Goal: Information Seeking & Learning: Check status

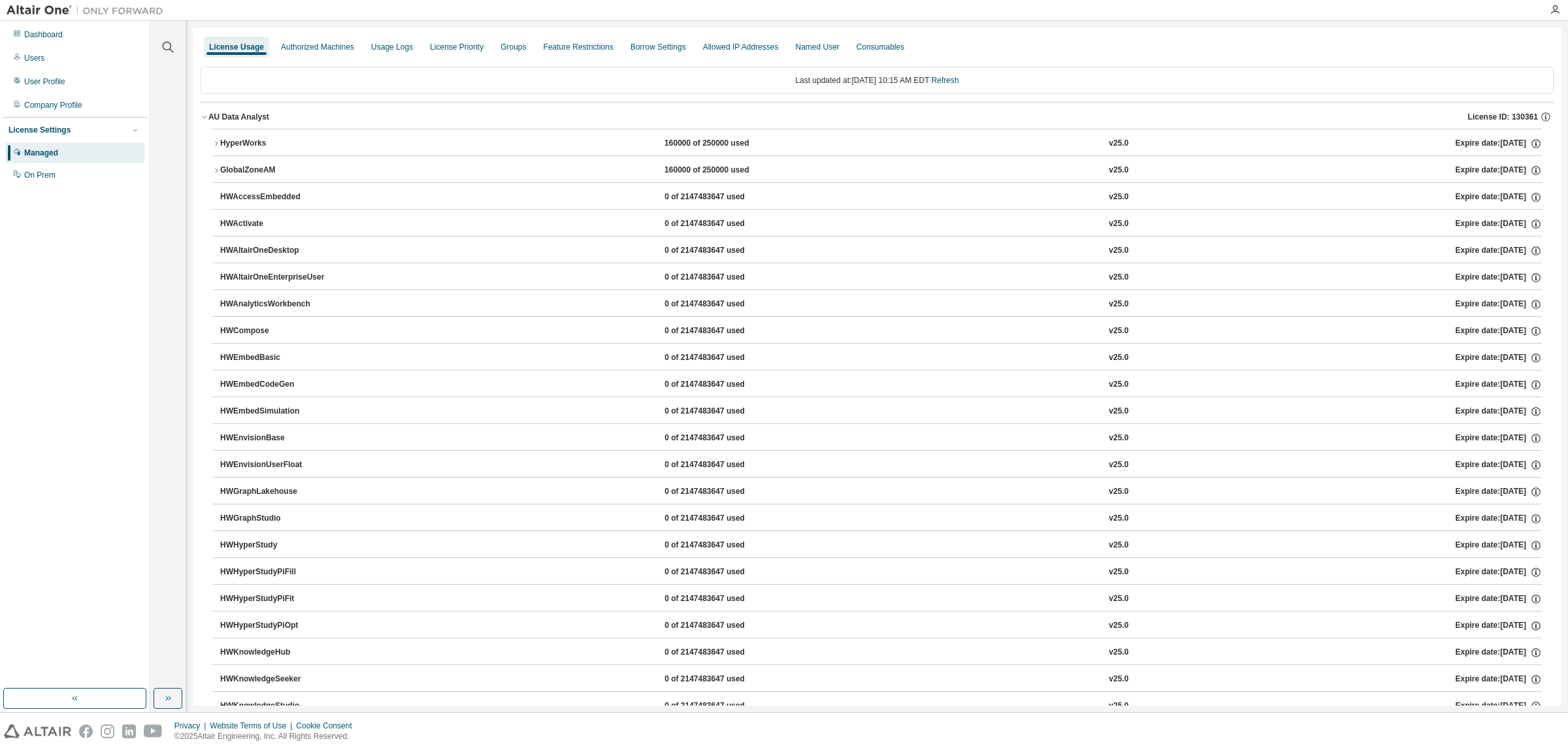
scroll to position [695, 0]
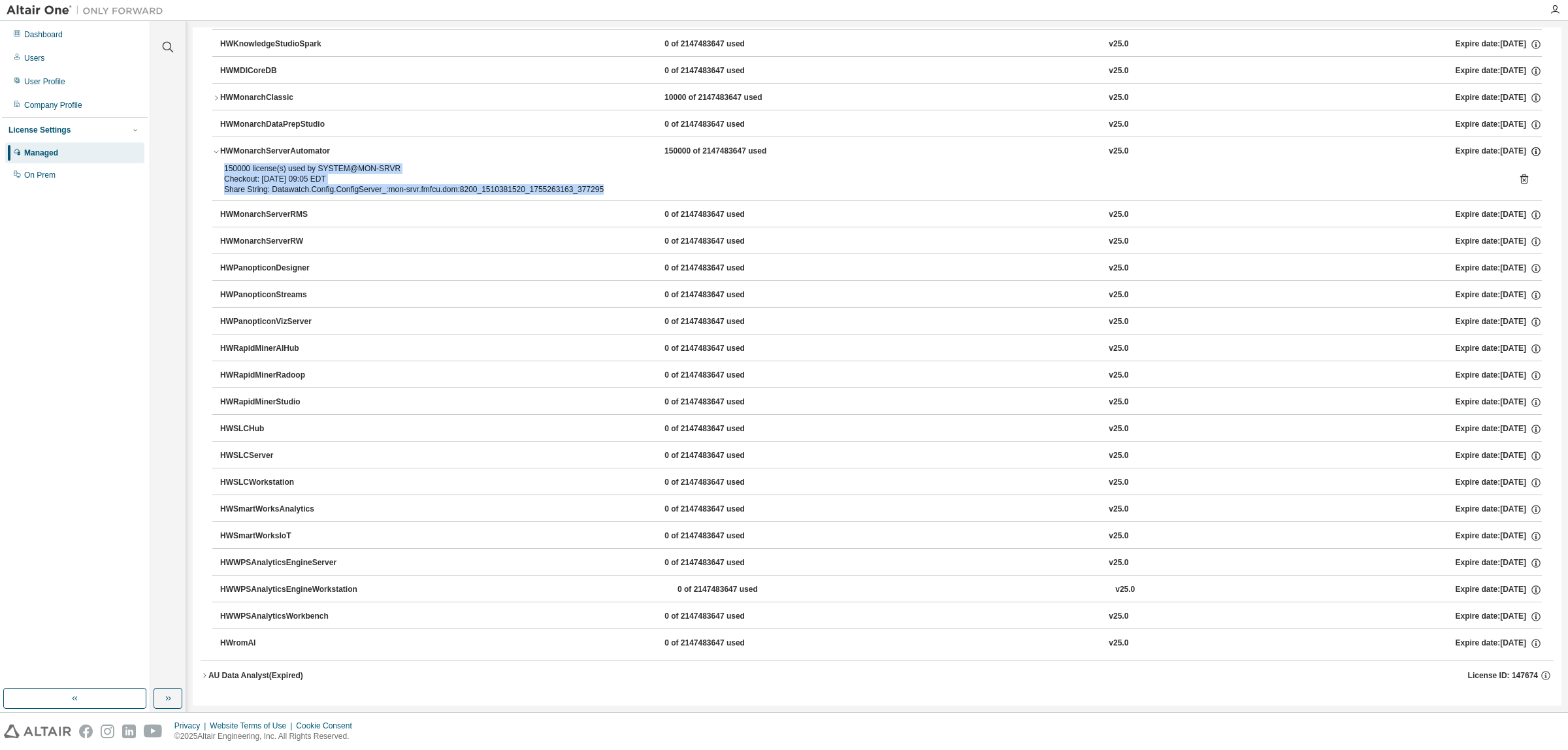
click at [1531, 149] on icon "button" at bounding box center [1536, 151] width 12 height 12
click at [1020, 169] on div "150000 license(s) used by SYSTEM@MON-SRVR" at bounding box center [861, 168] width 1275 height 10
click at [203, 676] on icon "button" at bounding box center [204, 676] width 8 height 8
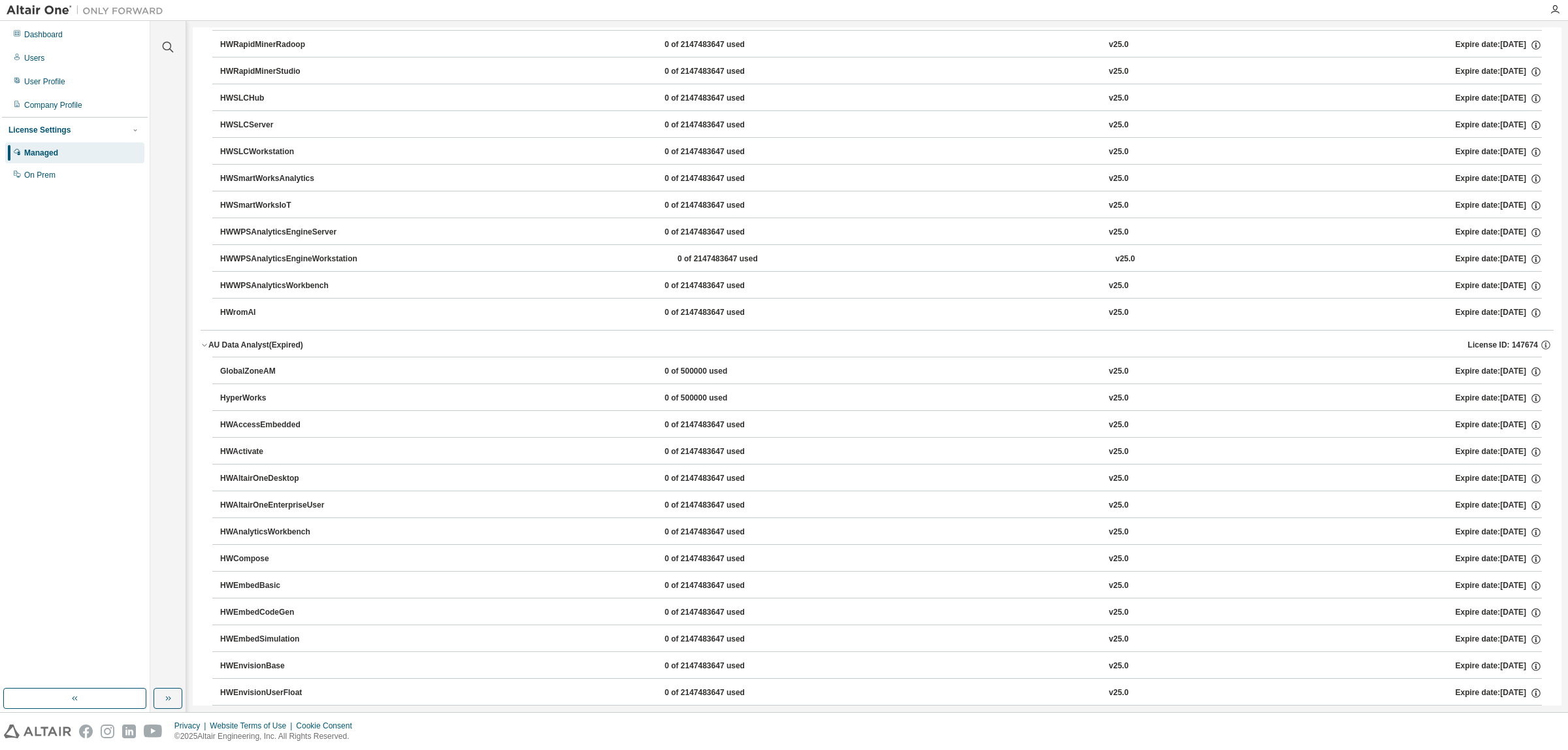
scroll to position [1014, 0]
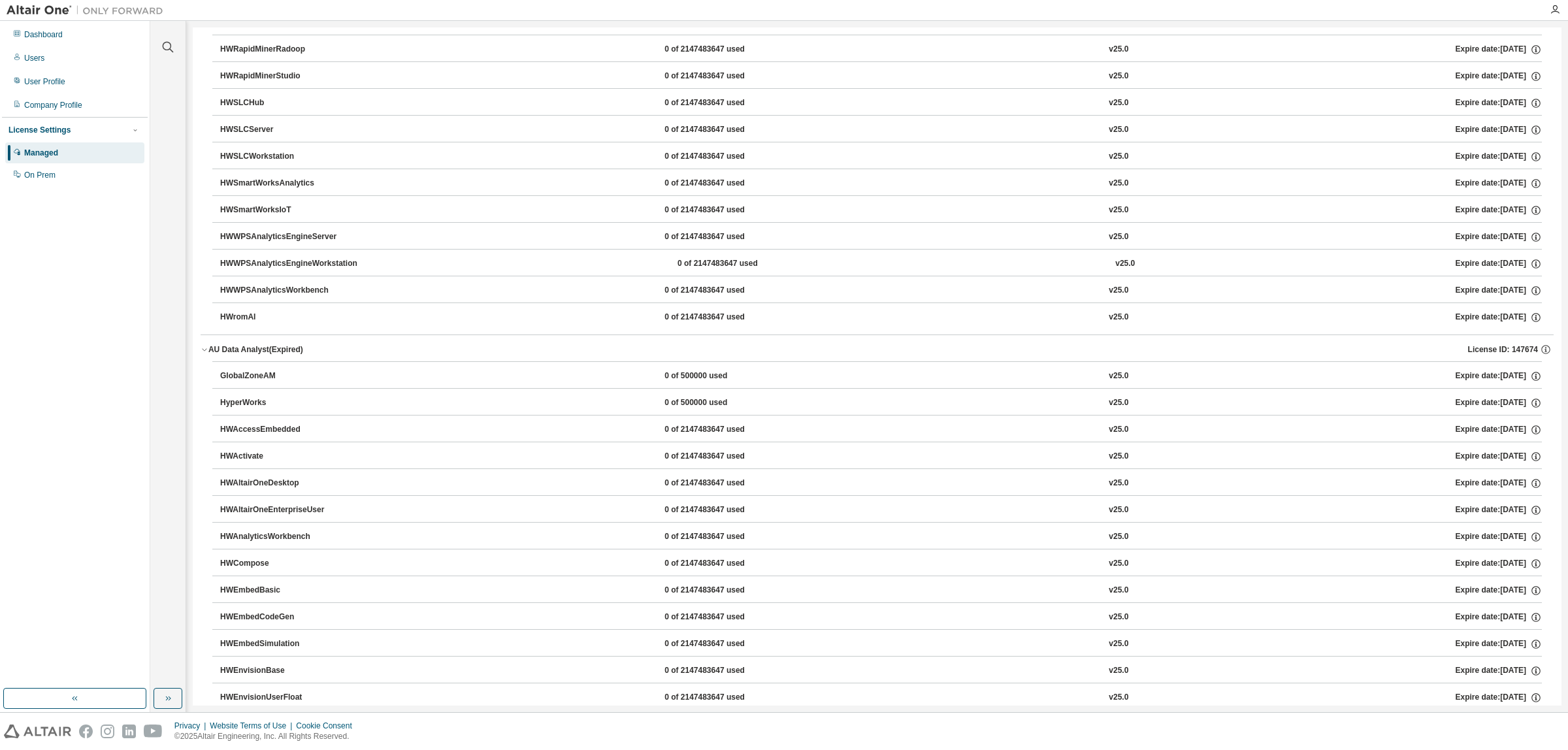
drag, startPoint x: 370, startPoint y: 409, endPoint x: 360, endPoint y: 410, distance: 10.0
click at [360, 409] on div "HyperWorks 0 of 500000 used v25.0 Expire date: 2025-08-12" at bounding box center [881, 403] width 1322 height 12
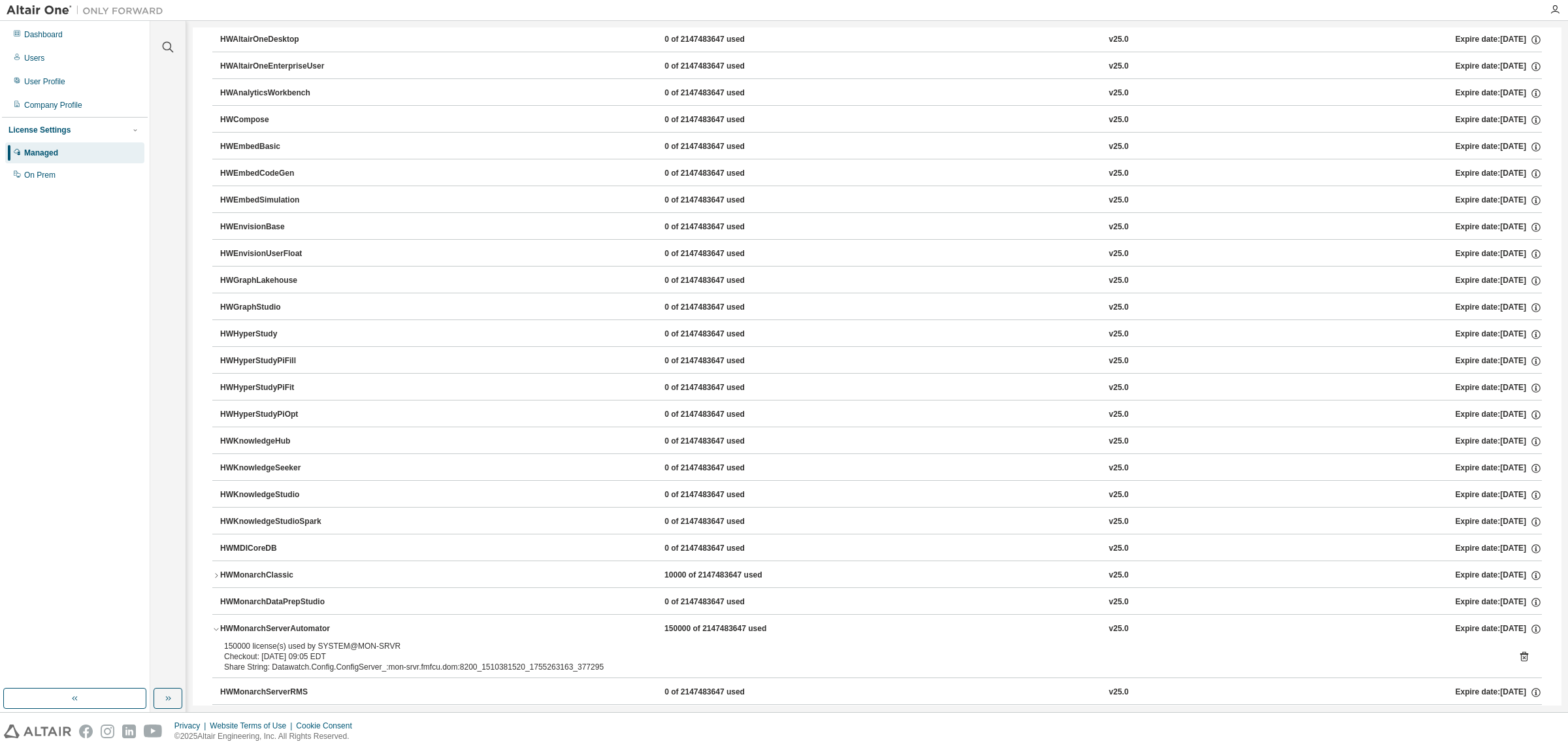
scroll to position [245, 0]
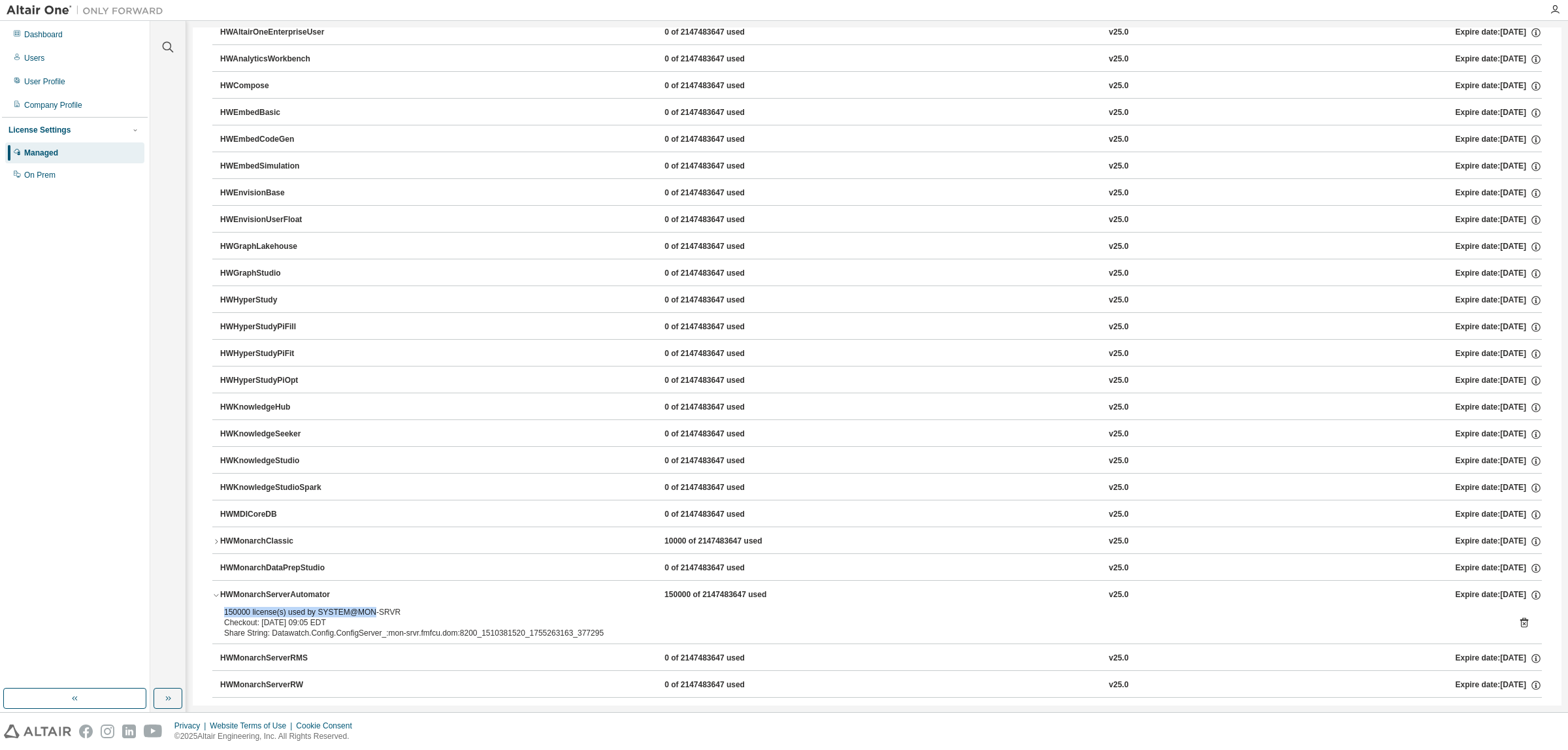
drag, startPoint x: 224, startPoint y: 616, endPoint x: 376, endPoint y: 611, distance: 152.1
click at [376, 612] on div "150000 license(s) used by SYSTEM@MON-SRVR" at bounding box center [861, 612] width 1275 height 10
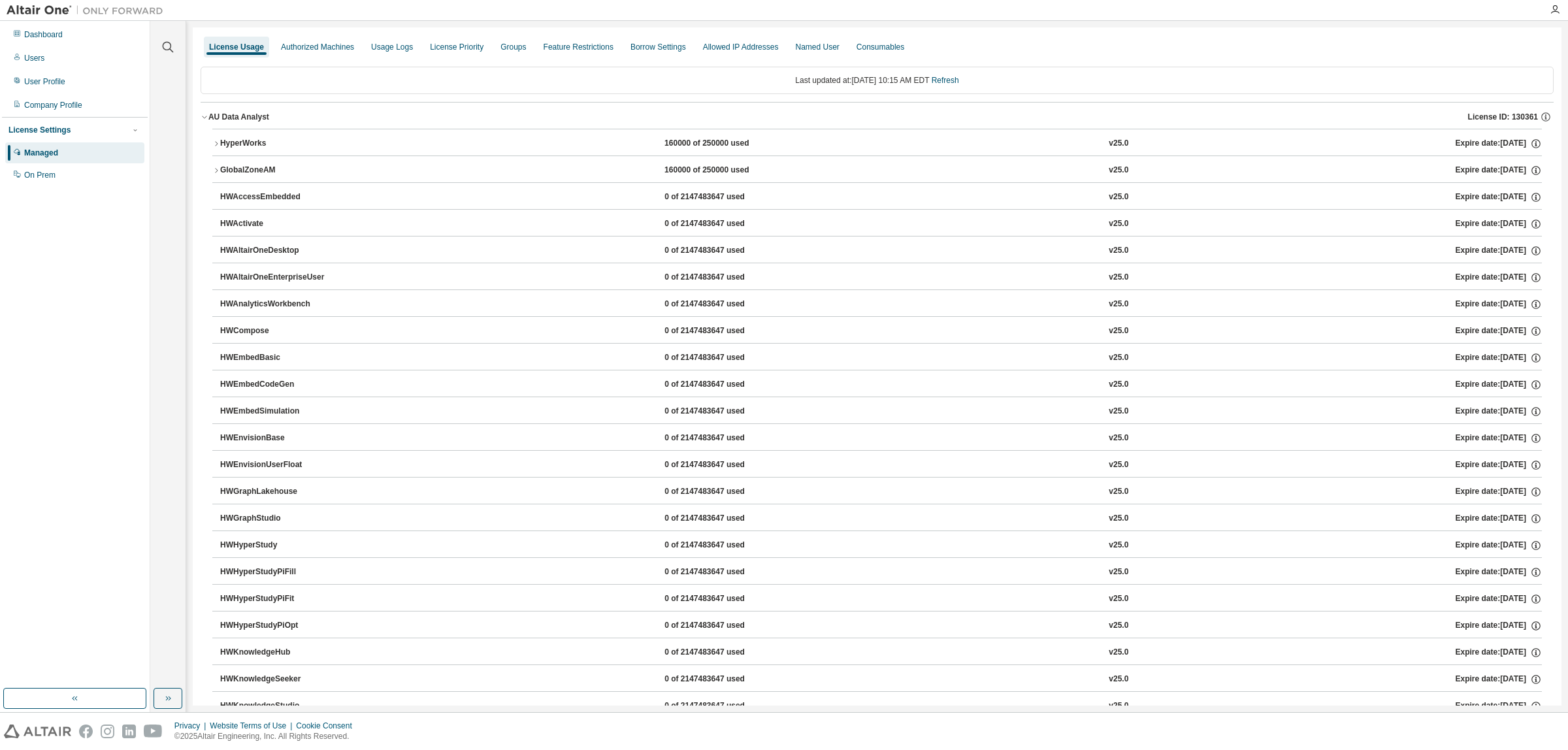
scroll to position [571, 0]
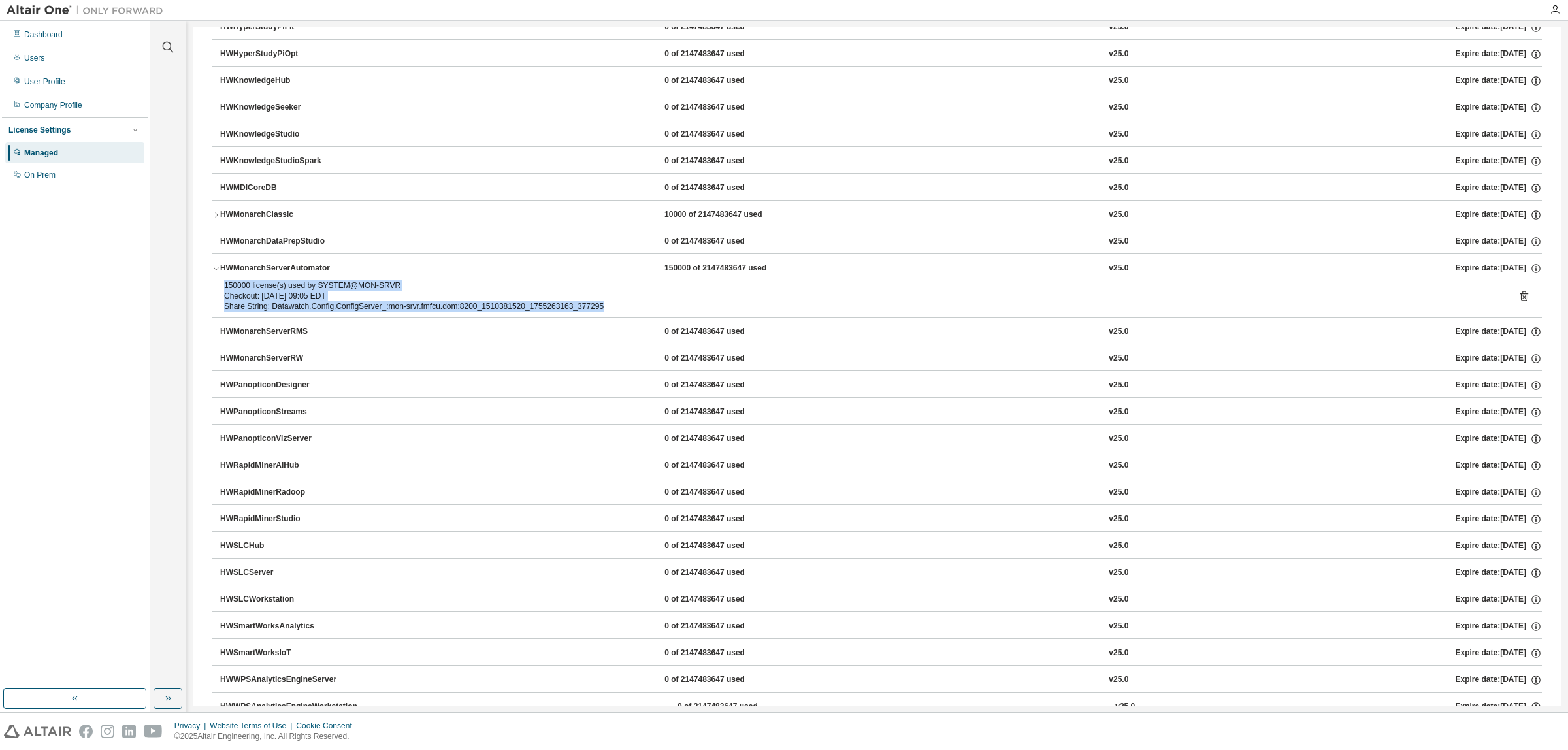
drag, startPoint x: 619, startPoint y: 310, endPoint x: 215, endPoint y: 293, distance: 404.4
click at [215, 293] on div "150000 license(s) used by SYSTEM@MON-SRVR Checkout: 2025-08-15 09:05 EDT Share …" at bounding box center [877, 298] width 1330 height 36
click at [221, 289] on div "150000 license(s) used by SYSTEM@MON-SRVR Checkout: 2025-08-15 09:05 EDT Share …" at bounding box center [877, 298] width 1330 height 36
drag, startPoint x: 223, startPoint y: 288, endPoint x: 620, endPoint y: 310, distance: 397.6
click at [620, 310] on div "150000 license(s) used by SYSTEM@MON-SRVR Checkout: 2025-08-15 09:05 EDT Share …" at bounding box center [861, 296] width 1275 height 32
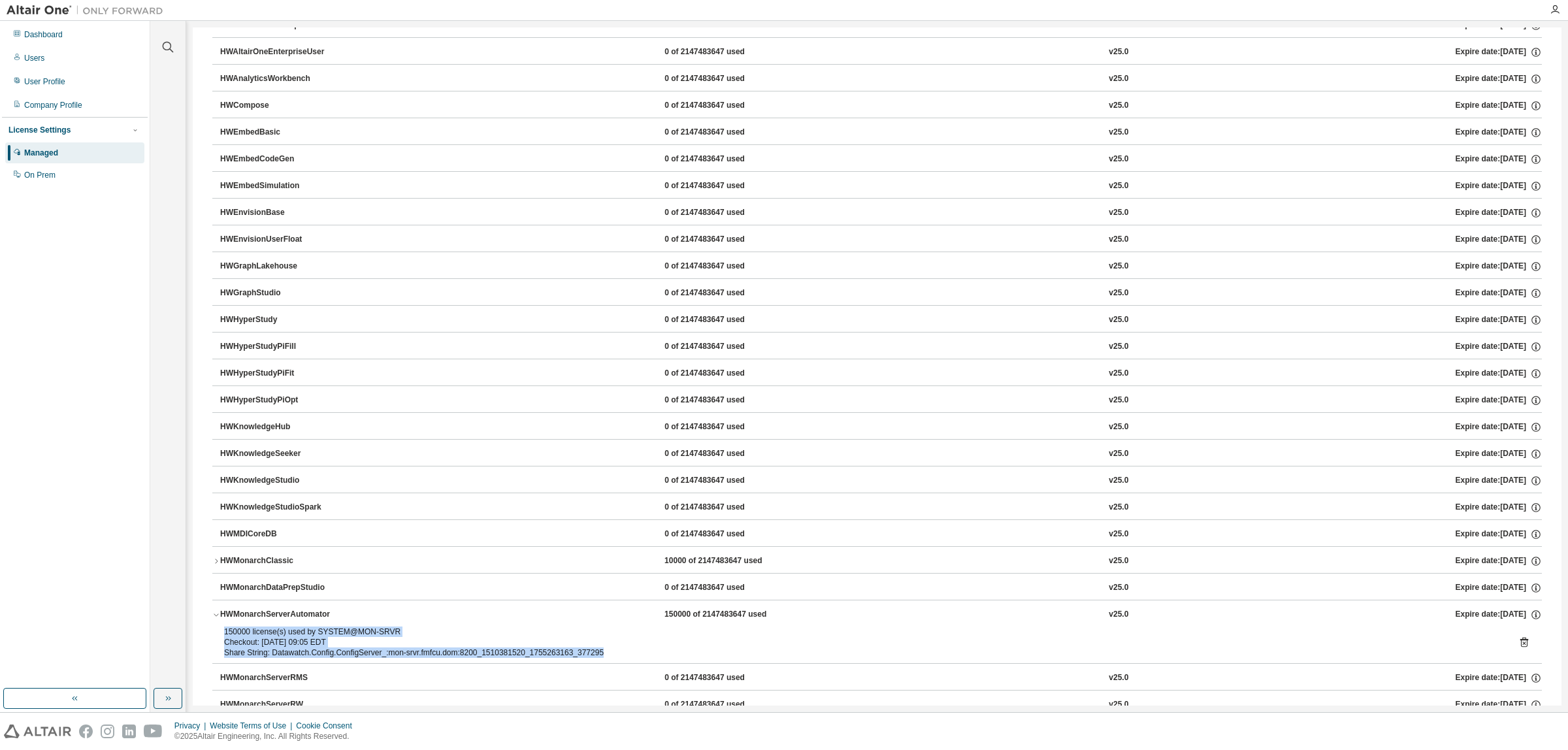
scroll to position [0, 0]
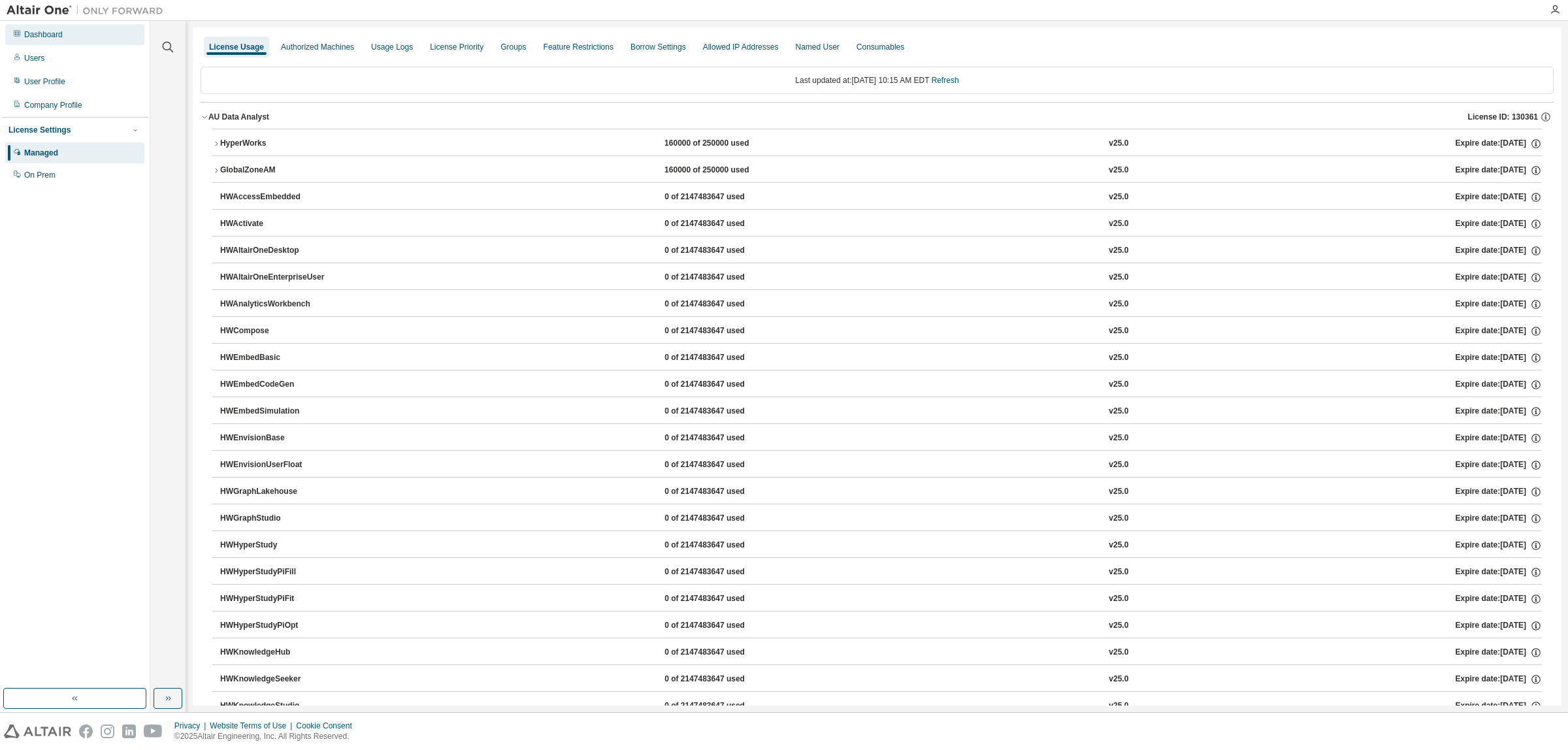
click at [44, 31] on div "Dashboard" at bounding box center [44, 34] width 39 height 10
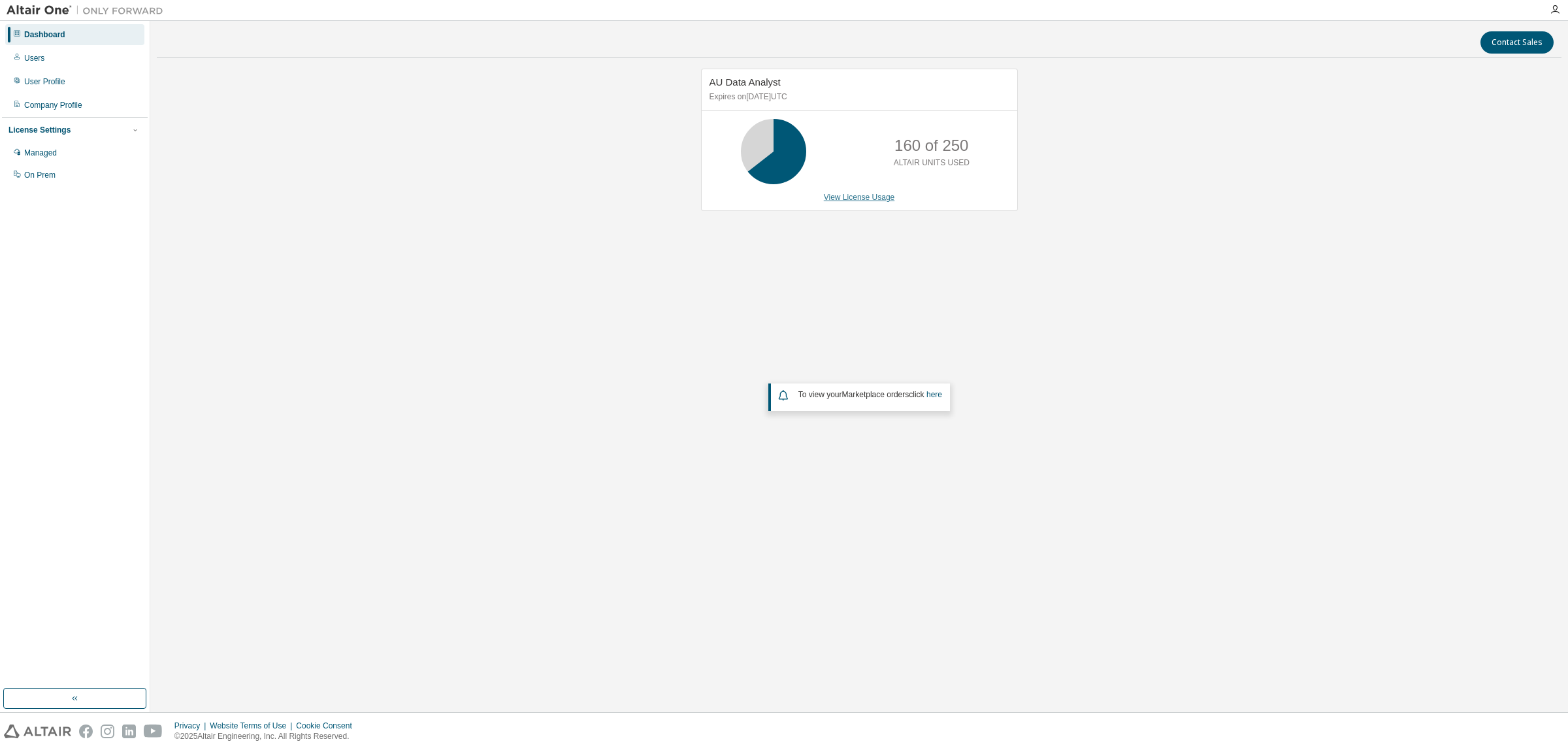
click at [863, 196] on link "View License Usage" at bounding box center [860, 198] width 71 height 9
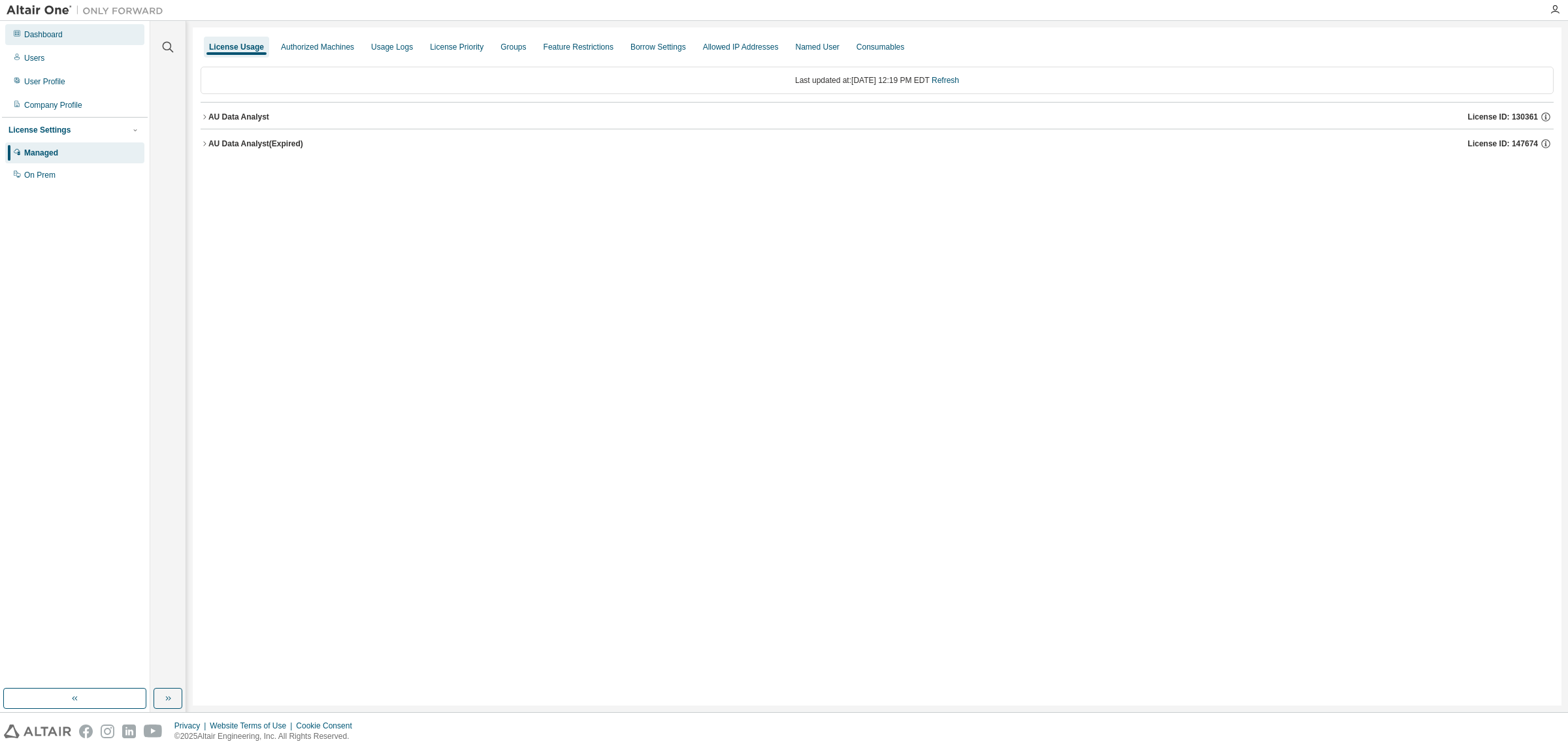
click at [54, 36] on div "Dashboard" at bounding box center [44, 34] width 39 height 10
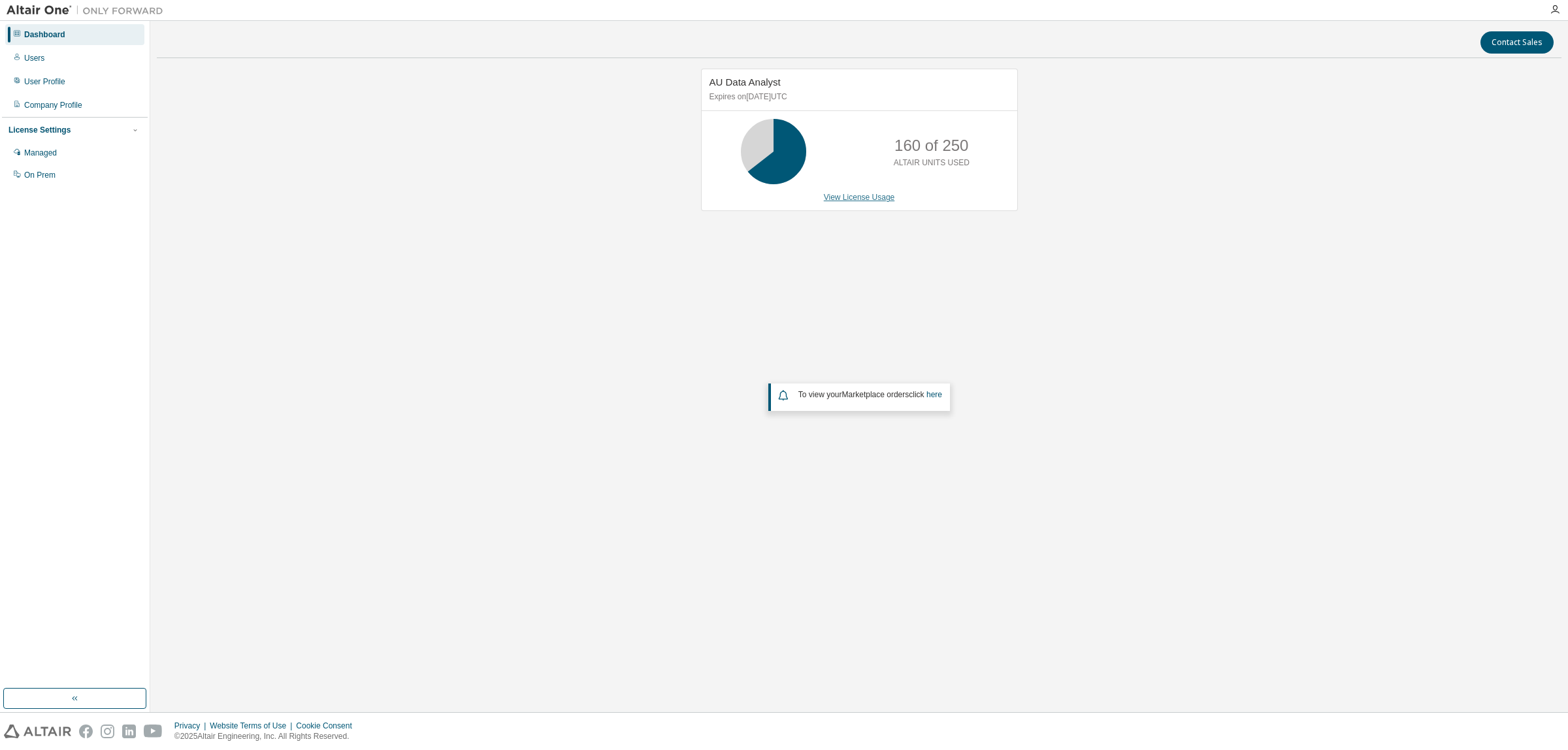
click at [830, 200] on link "View License Usage" at bounding box center [860, 198] width 71 height 9
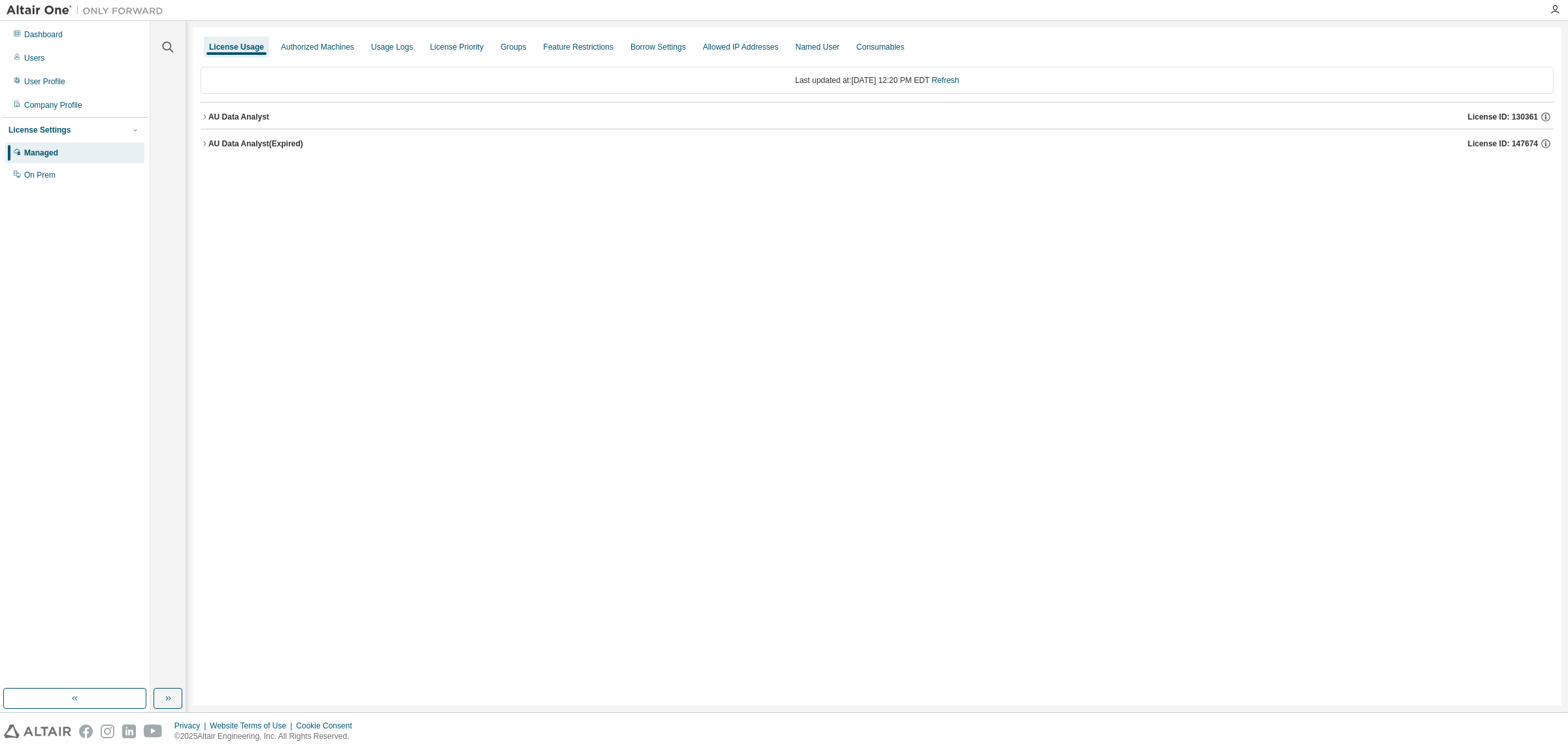
click at [269, 115] on div "AU Data Analyst" at bounding box center [238, 116] width 61 height 10
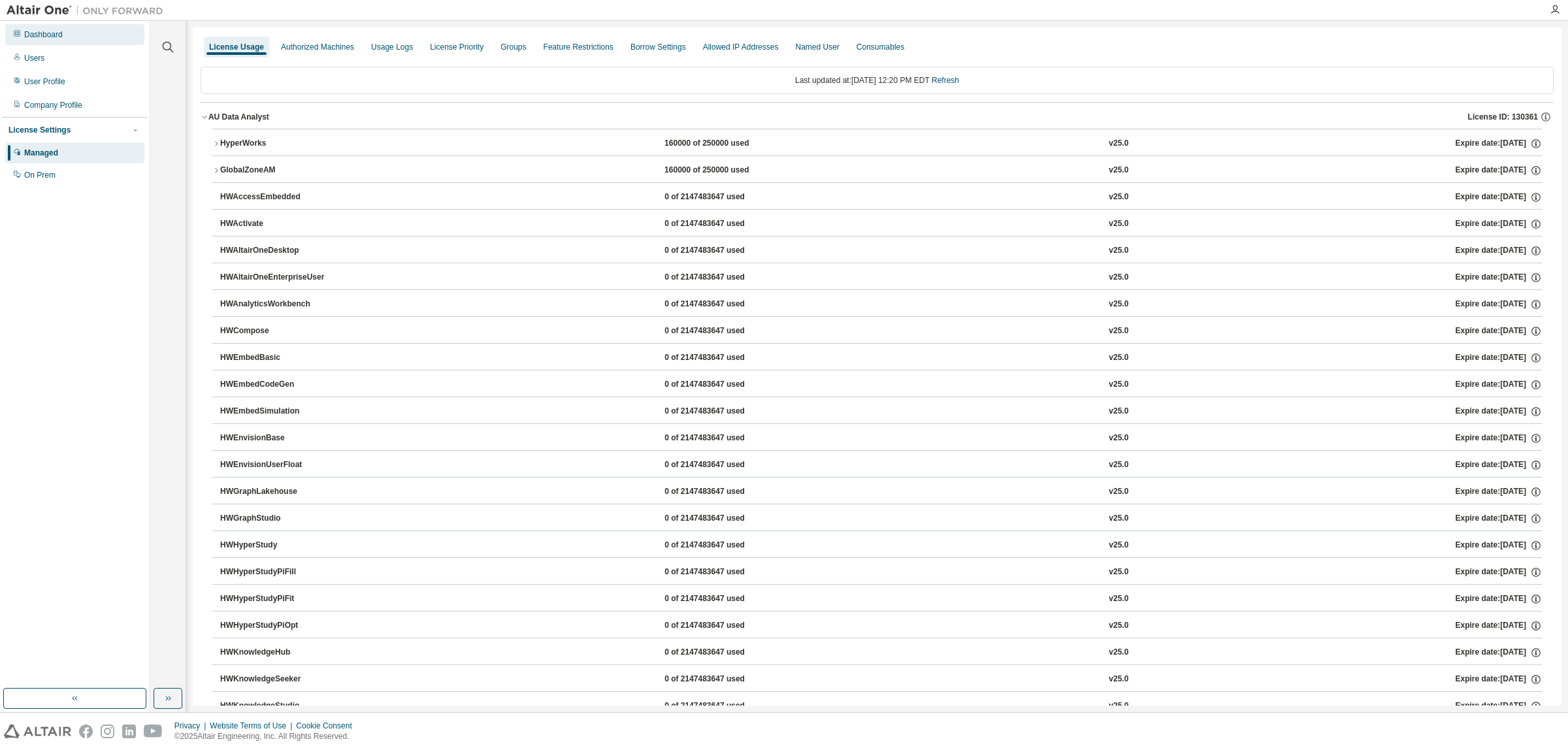
click at [40, 34] on div "Dashboard" at bounding box center [44, 34] width 39 height 10
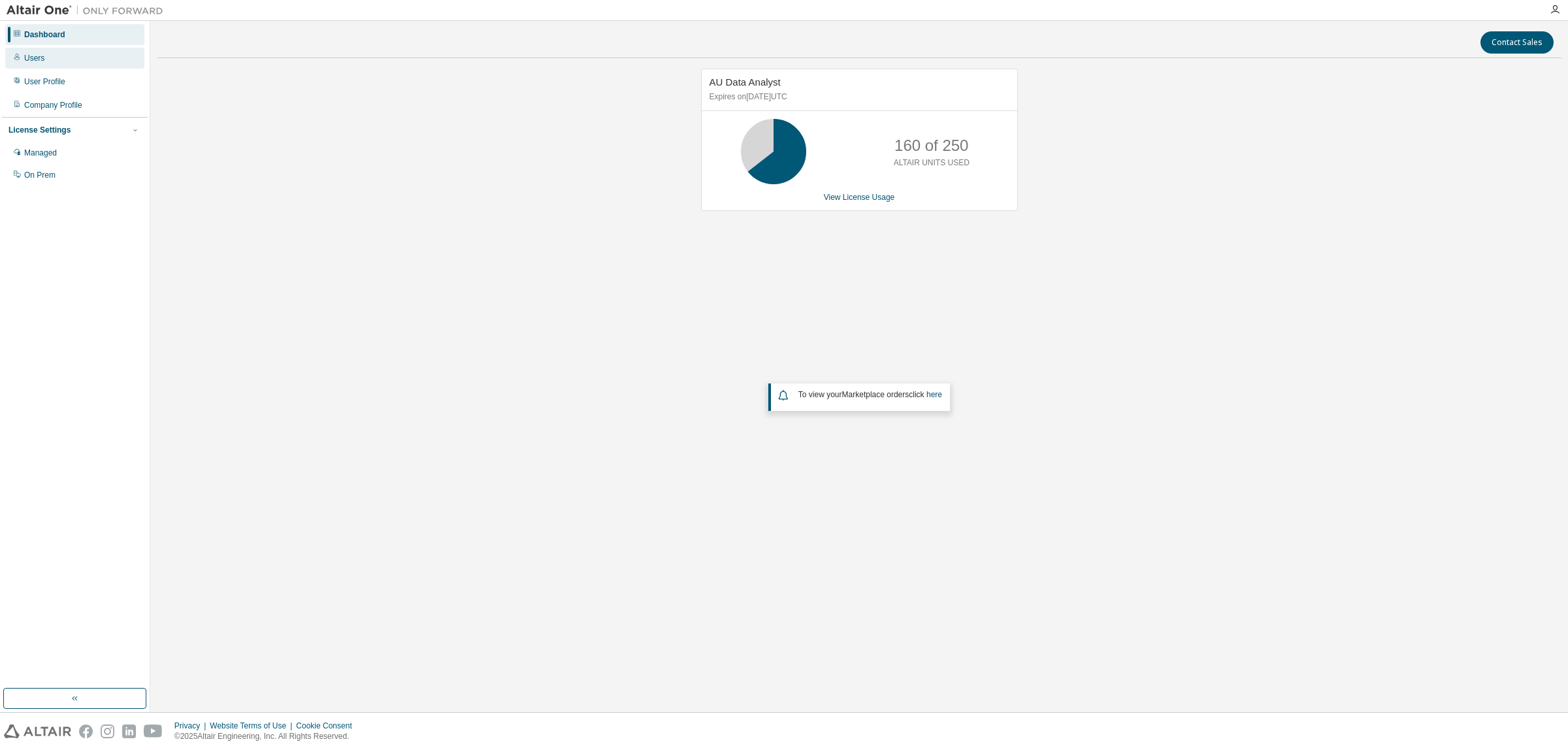
click at [43, 61] on div "Users" at bounding box center [35, 58] width 21 height 10
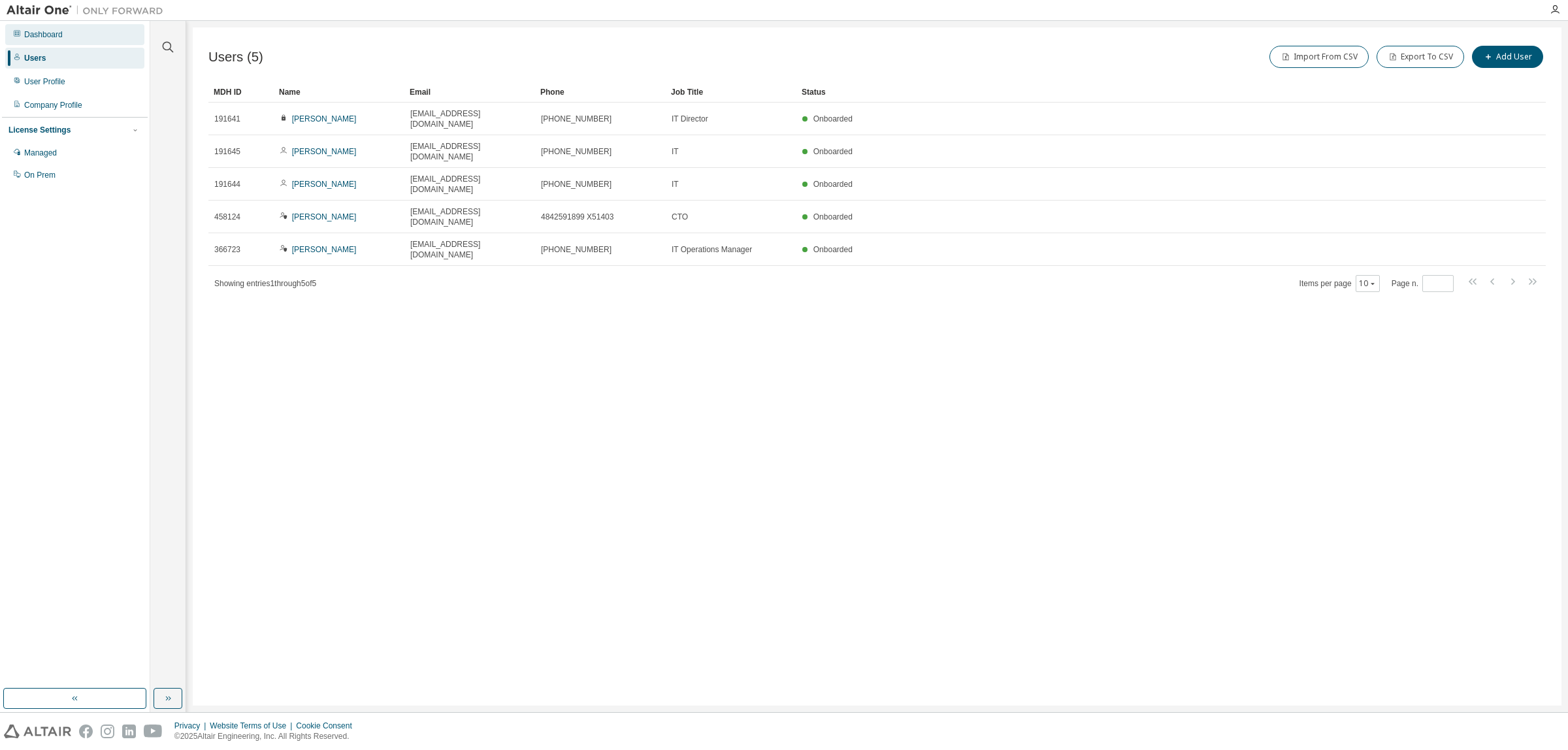
click at [49, 32] on div "Dashboard" at bounding box center [44, 34] width 39 height 10
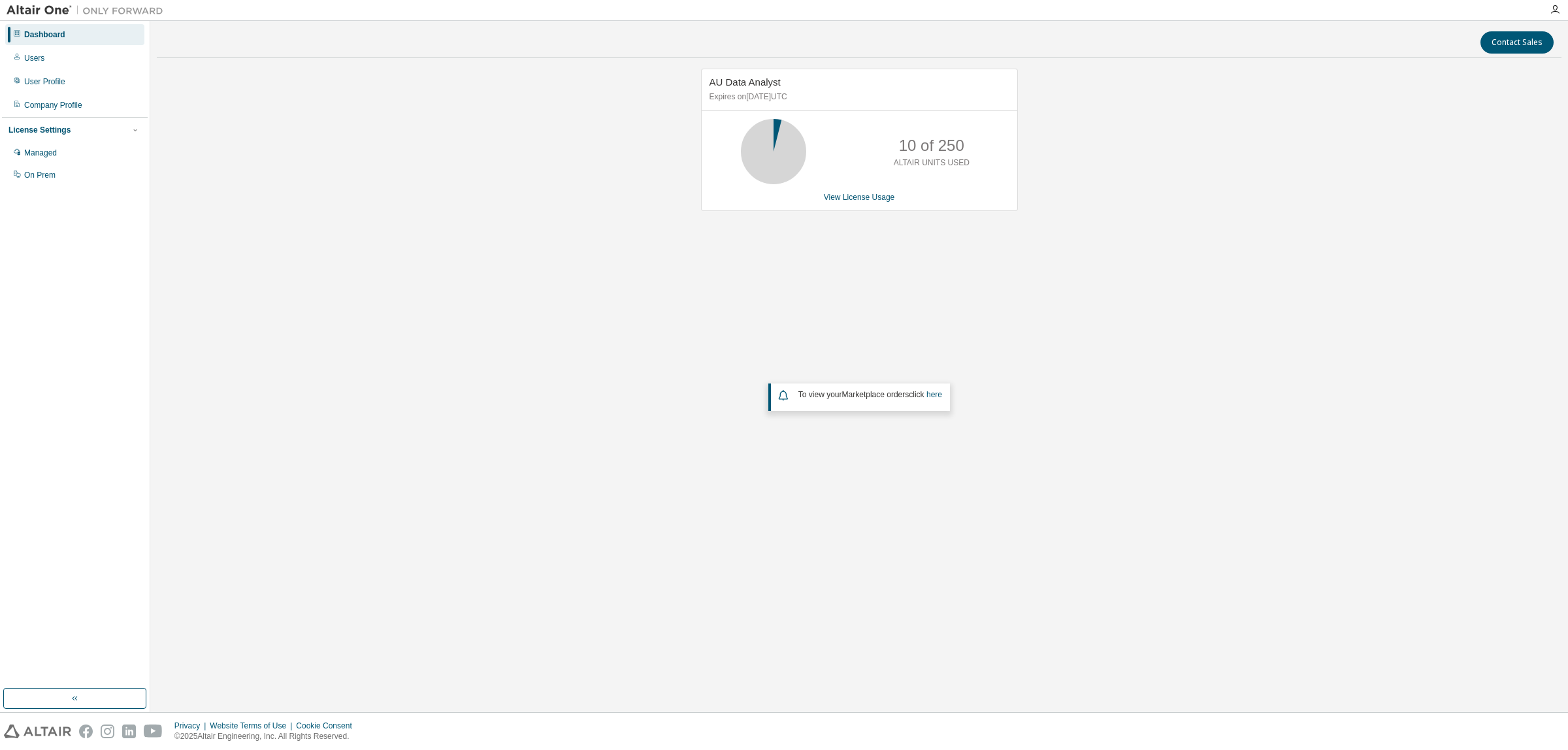
click at [47, 29] on div "Dashboard" at bounding box center [45, 34] width 41 height 10
click at [858, 198] on link "View License Usage" at bounding box center [860, 198] width 71 height 9
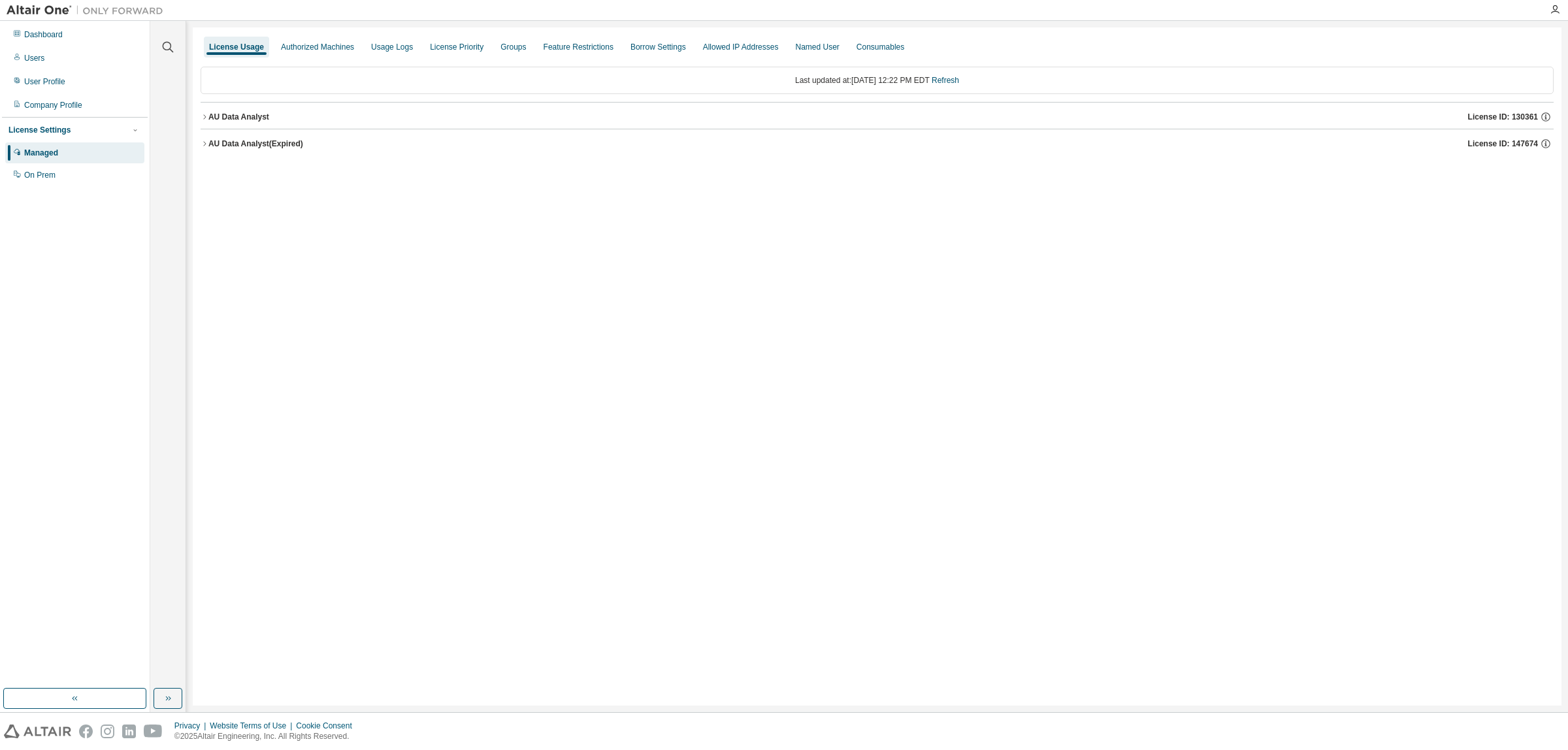
click at [256, 142] on div "AU Data Analyst (Expired)" at bounding box center [256, 143] width 95 height 10
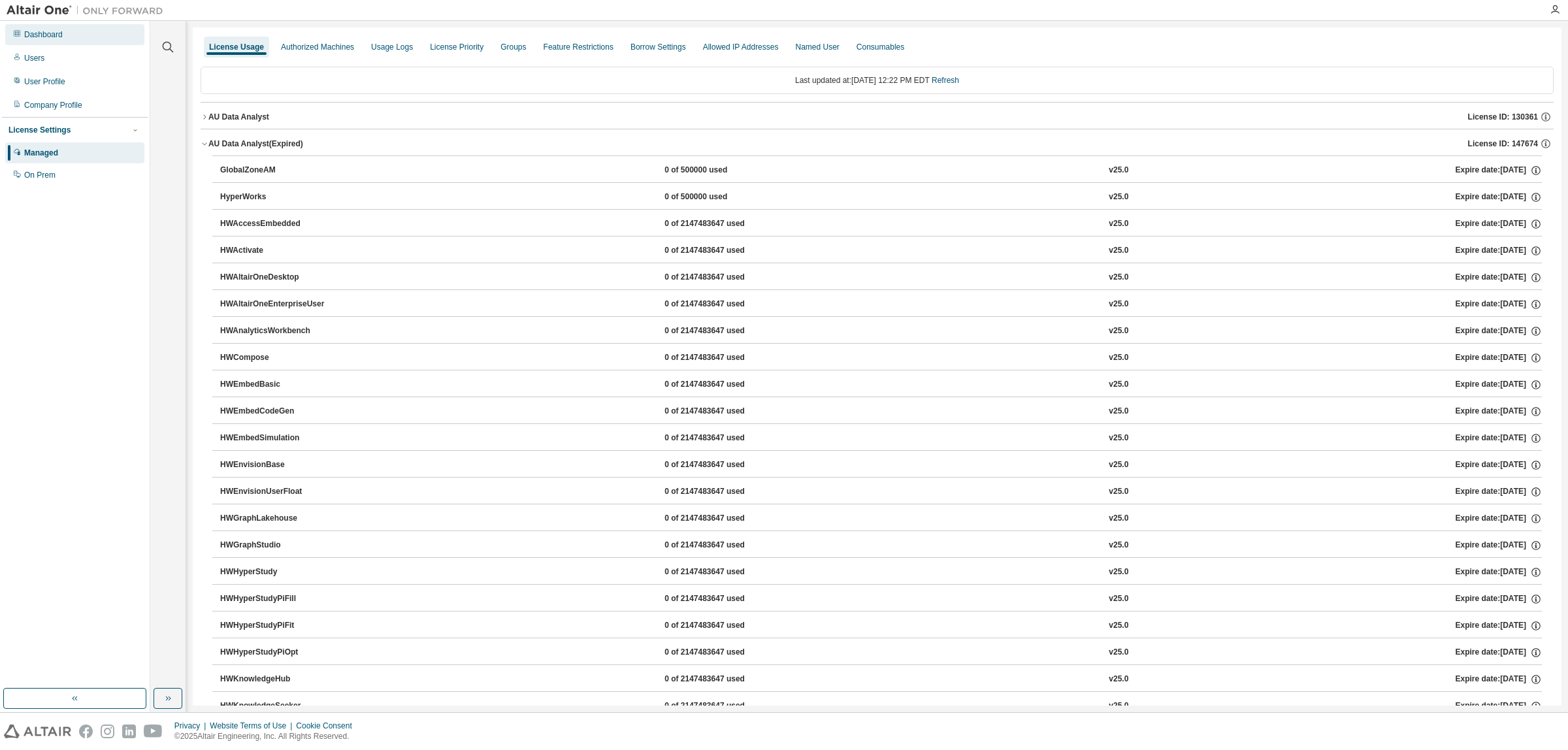
click at [50, 32] on div "Dashboard" at bounding box center [44, 34] width 39 height 10
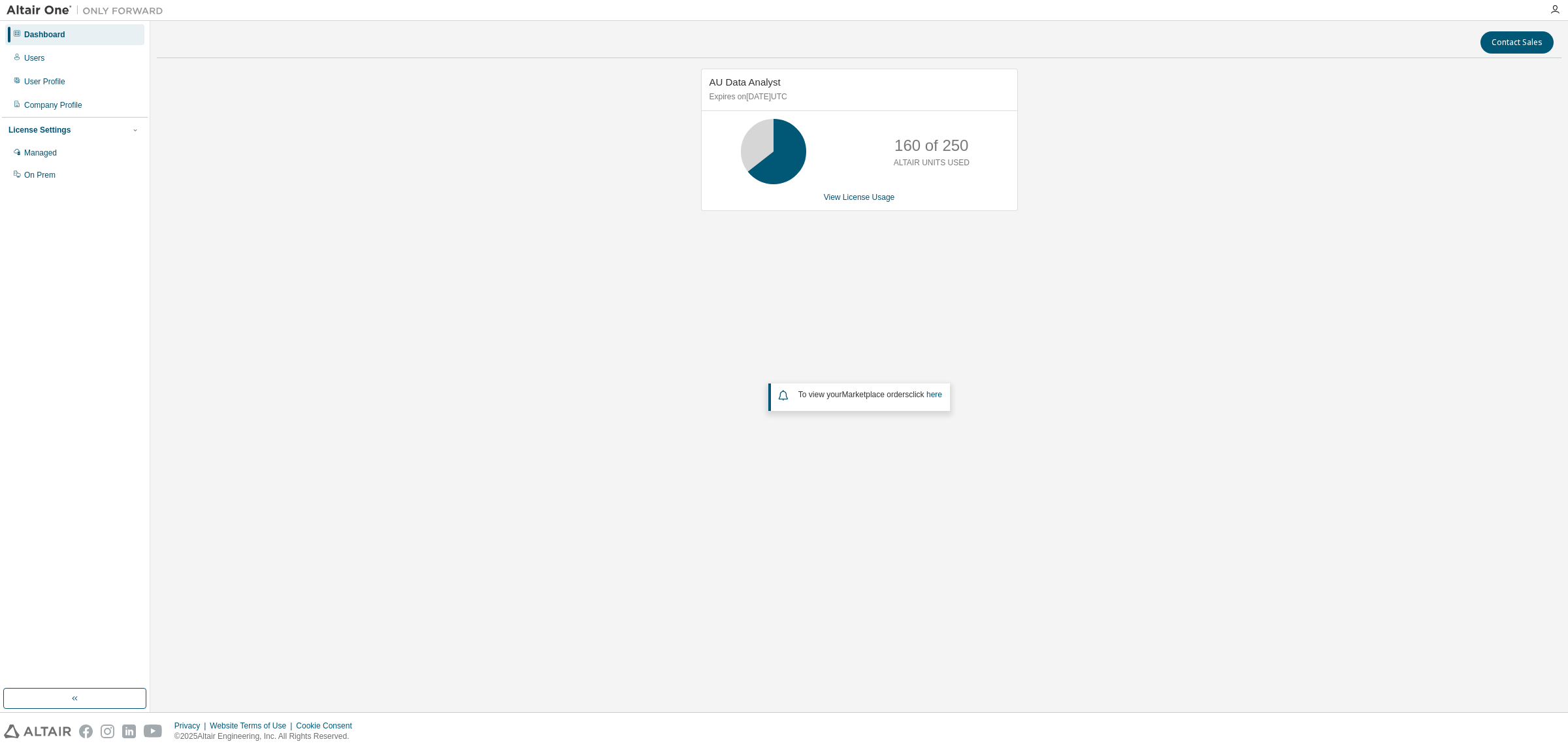
click at [415, 373] on div "AU Data Analyst Expires on [DATE] UTC 160 of 250 ALTAIR UNITS USED View License…" at bounding box center [859, 312] width 1405 height 487
click at [526, 386] on div "AU Data Analyst Expires on September 15, 2025 UTC 160 of 250 ALTAIR UNITS USED …" at bounding box center [859, 312] width 1405 height 487
